Goal: Task Accomplishment & Management: Manage account settings

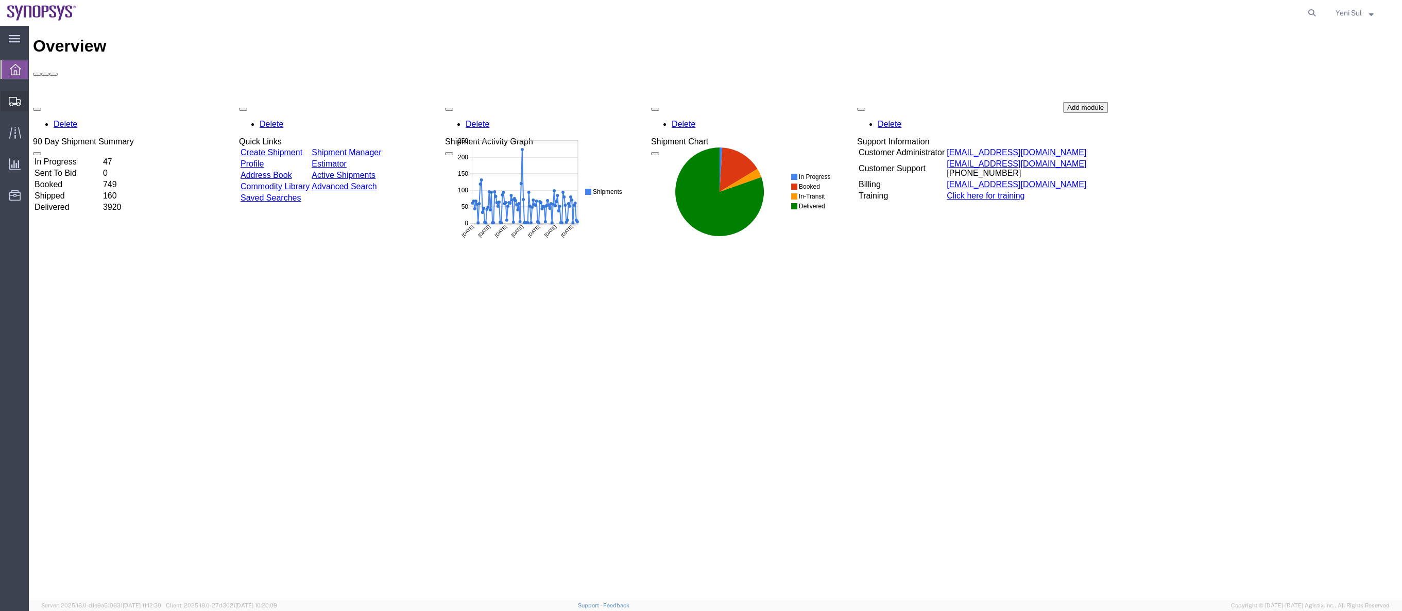
click at [0, 0] on span "Shipment Manager" at bounding box center [0, 0] width 0 height 0
